Goal: Information Seeking & Learning: Find specific fact

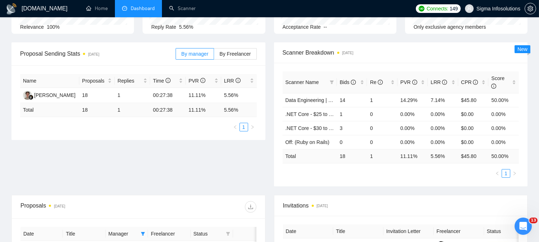
scroll to position [159, 0]
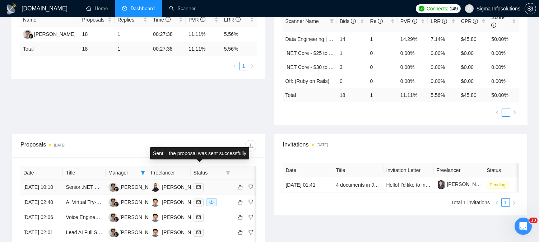
click at [199, 185] on icon "mail" at bounding box center [198, 187] width 4 height 4
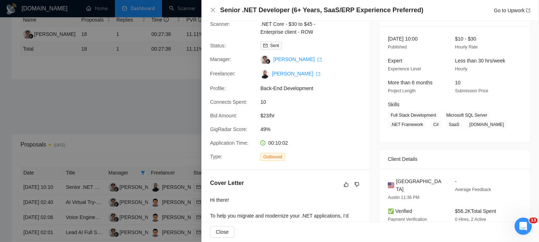
scroll to position [0, 0]
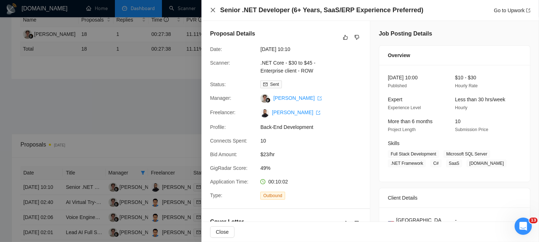
click at [212, 9] on icon "close" at bounding box center [213, 10] width 6 height 6
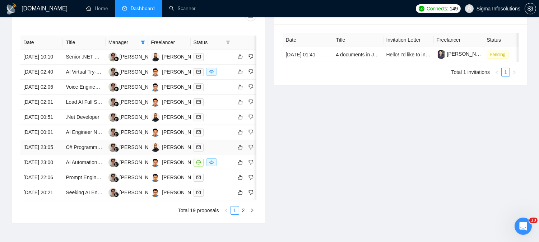
scroll to position [290, 0]
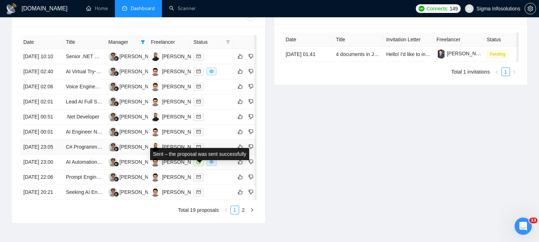
click at [197, 149] on icon "mail" at bounding box center [198, 147] width 4 height 4
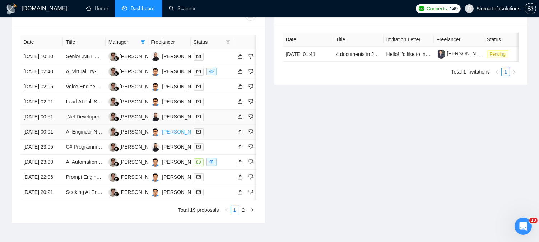
scroll to position [378, 0]
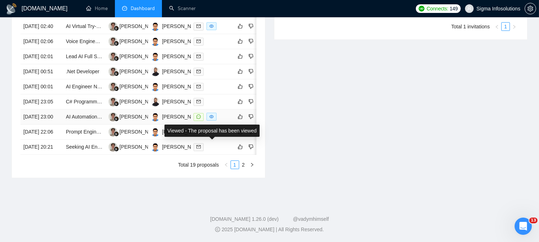
click at [211, 115] on icon "eye" at bounding box center [211, 117] width 4 height 4
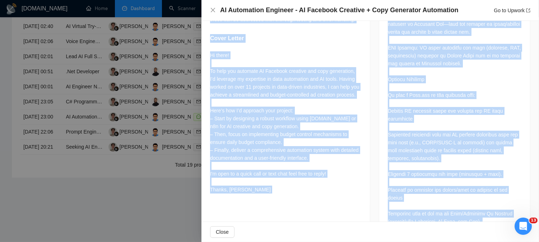
scroll to position [433, 0]
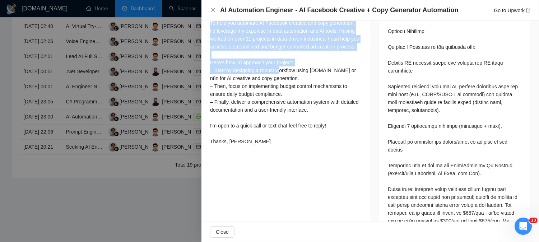
drag, startPoint x: 211, startPoint y: 116, endPoint x: 278, endPoint y: 99, distance: 69.7
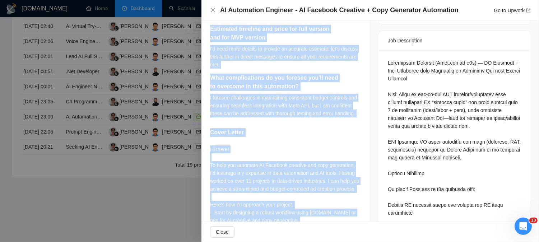
scroll to position [291, 0]
click at [331, 50] on div "I'd need more details to provide an accurate estimate, let's discuss this furth…" at bounding box center [285, 57] width 151 height 24
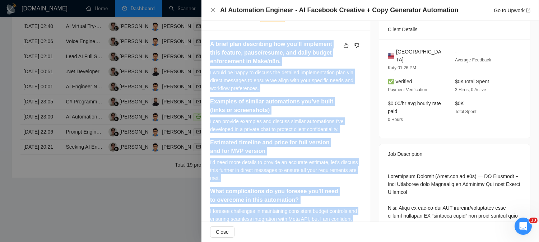
scroll to position [173, 0]
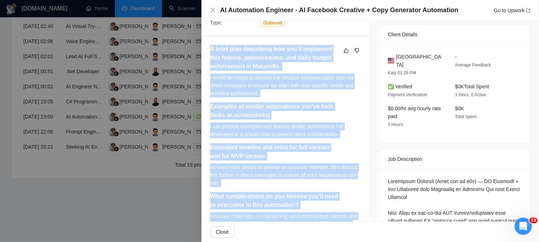
drag, startPoint x: 357, startPoint y: 115, endPoint x: 206, endPoint y: 47, distance: 165.6
click at [206, 47] on div "A brief plan describing how you’ll implement this feature, pause/resume, and da…" at bounding box center [285, 226] width 168 height 381
copy div "A brief plan describing how you’ll implement this feature, pause/resume, and da…"
click at [212, 12] on icon "close" at bounding box center [213, 10] width 6 height 6
